Goal: Navigation & Orientation: Go to known website

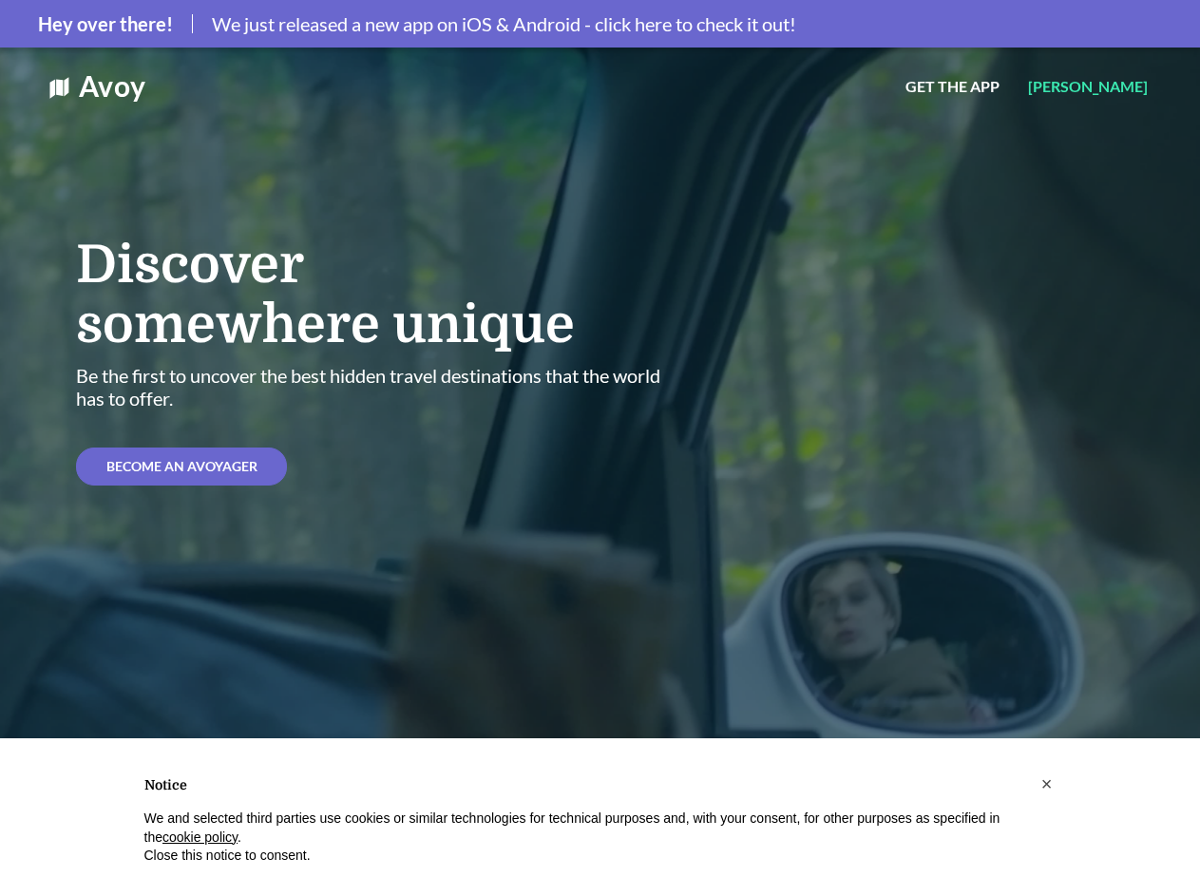
click at [600, 24] on span "We just released a new app on iOS & Android - click here to check it out!" at bounding box center [504, 23] width 584 height 23
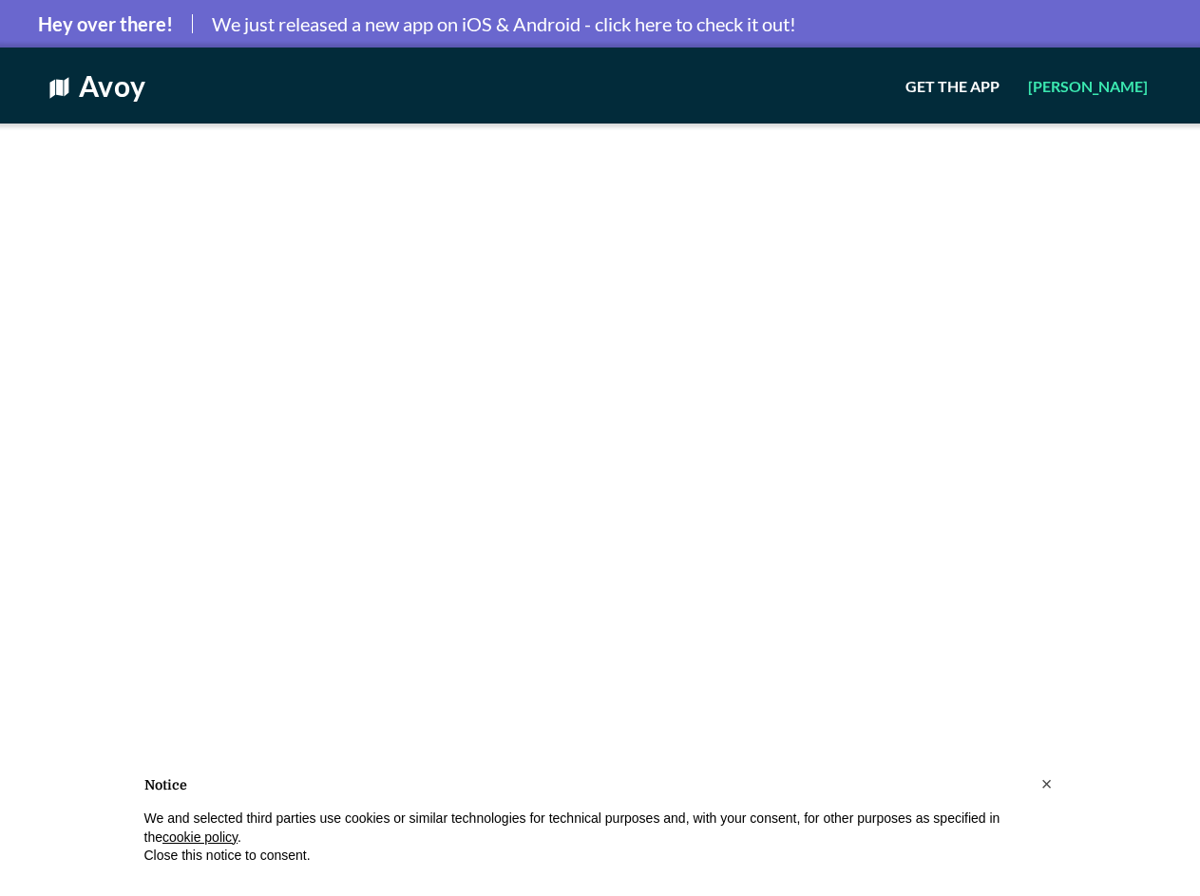
click at [1009, 0] on html "Hey over there! We just released a new app on iOS & Android - click here to che…" at bounding box center [600, 0] width 1200 height 0
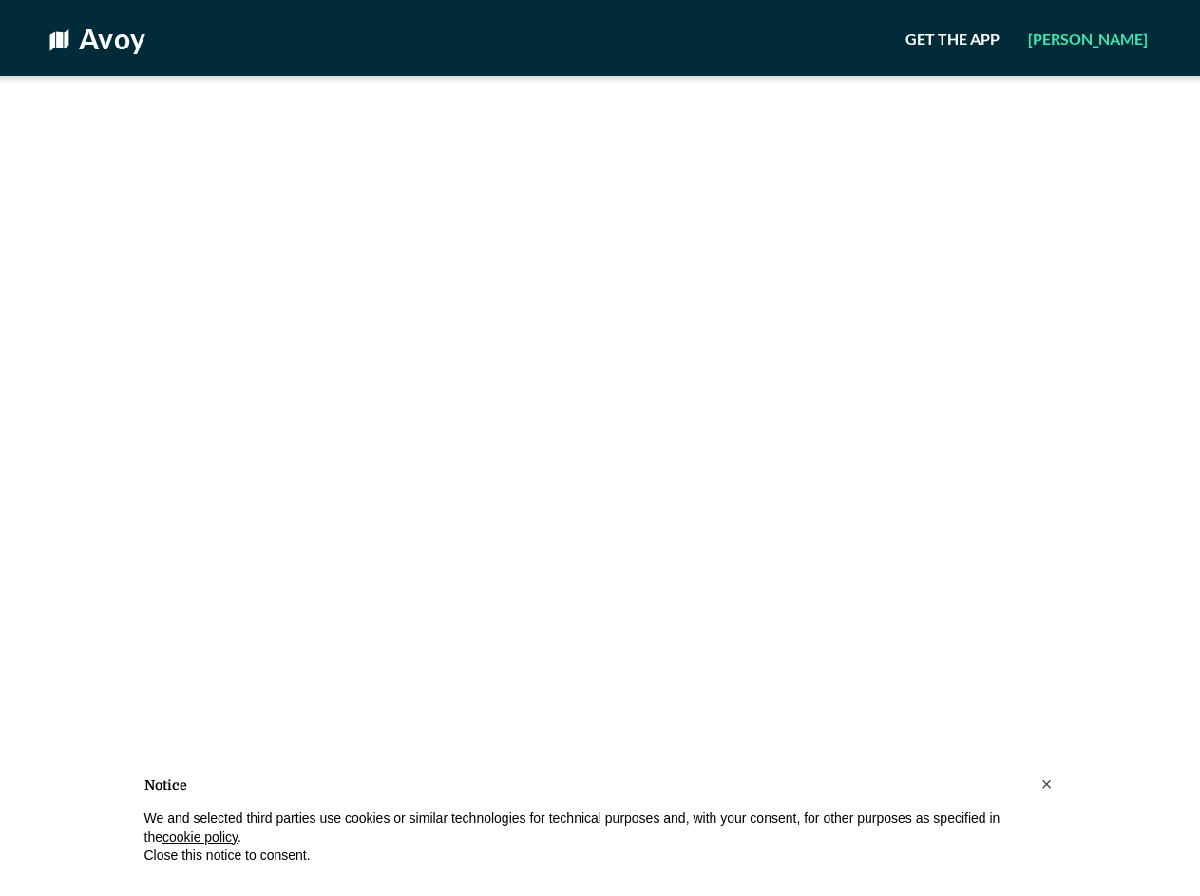
click at [1124, 0] on html "Avoy Get the App Join Avoy × Notice We and selected third parties use cookies o…" at bounding box center [600, 0] width 1200 height 0
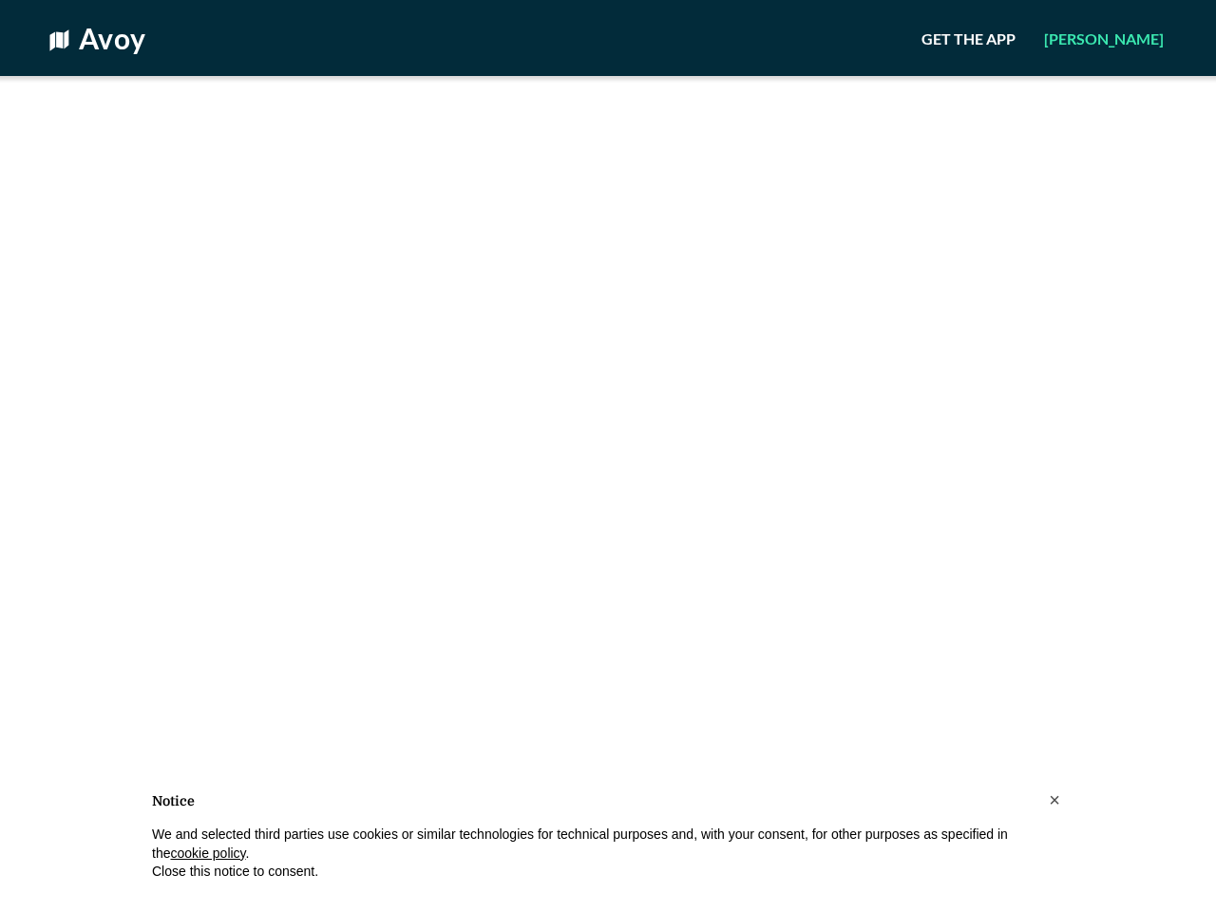
click at [174, 0] on html "Avoy Get the App Join Avoy × Notice We and selected third parties use cookies o…" at bounding box center [608, 0] width 1216 height 0
click at [1047, 785] on button "×" at bounding box center [1054, 800] width 30 height 30
